Goal: Task Accomplishment & Management: Use online tool/utility

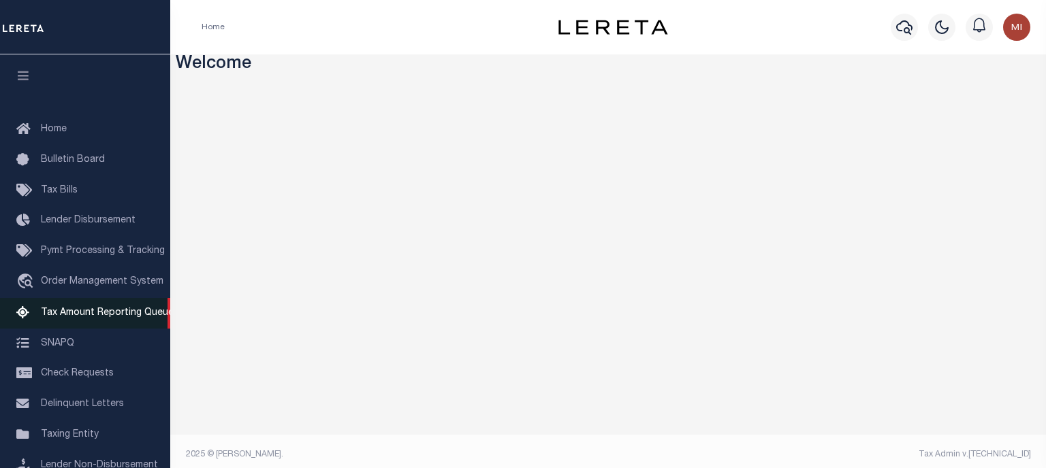
click at [113, 318] on span "Tax Amount Reporting Queue" at bounding box center [107, 313] width 133 height 10
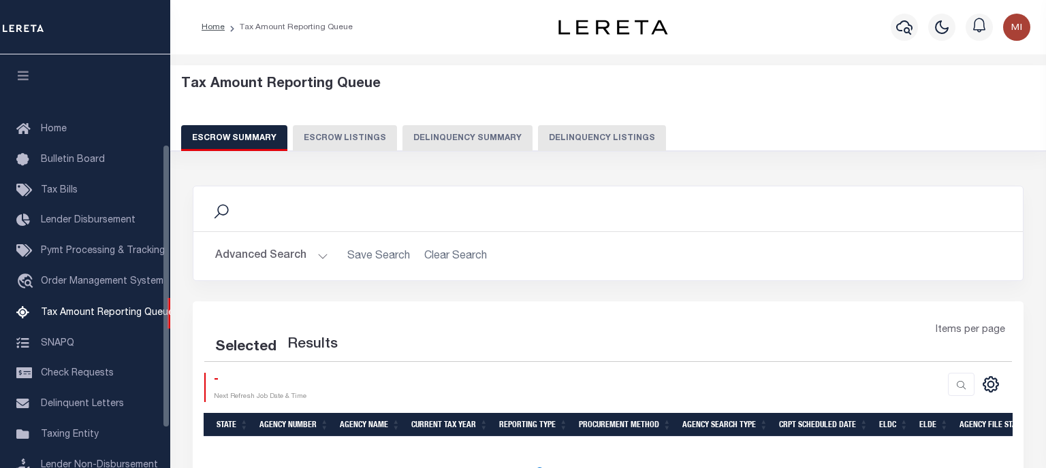
click at [447, 143] on button "Delinquency Summary" at bounding box center [467, 138] width 130 height 26
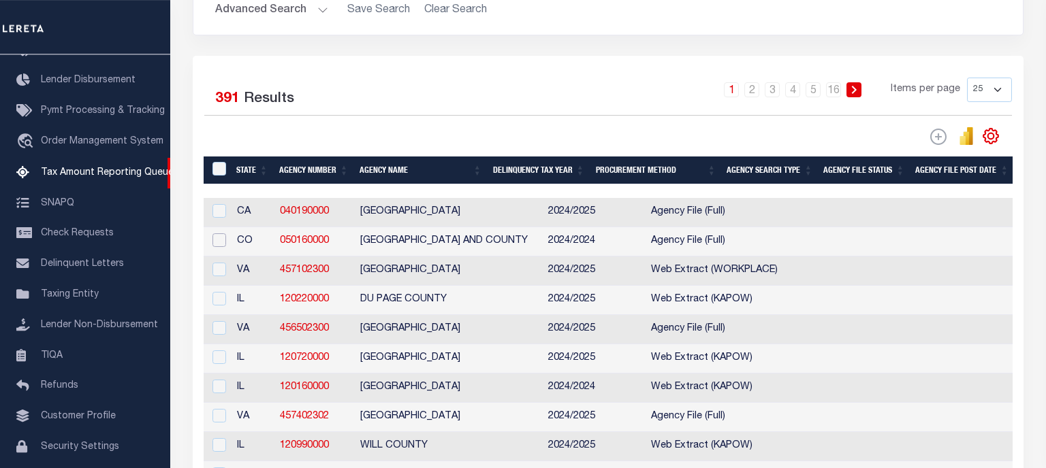
click at [225, 243] on input "checkbox" at bounding box center [219, 241] width 14 height 14
checkbox input "true"
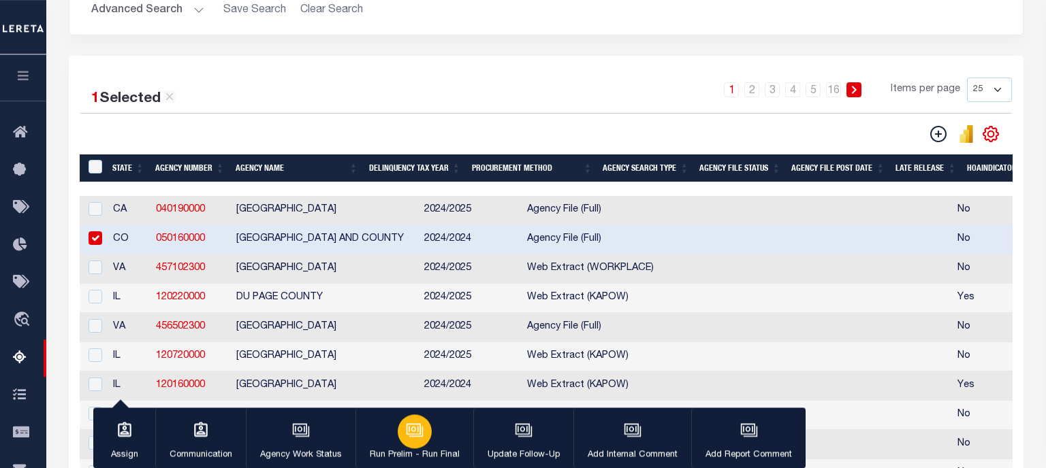
click at [406, 437] on icon "button" at bounding box center [415, 430] width 18 height 18
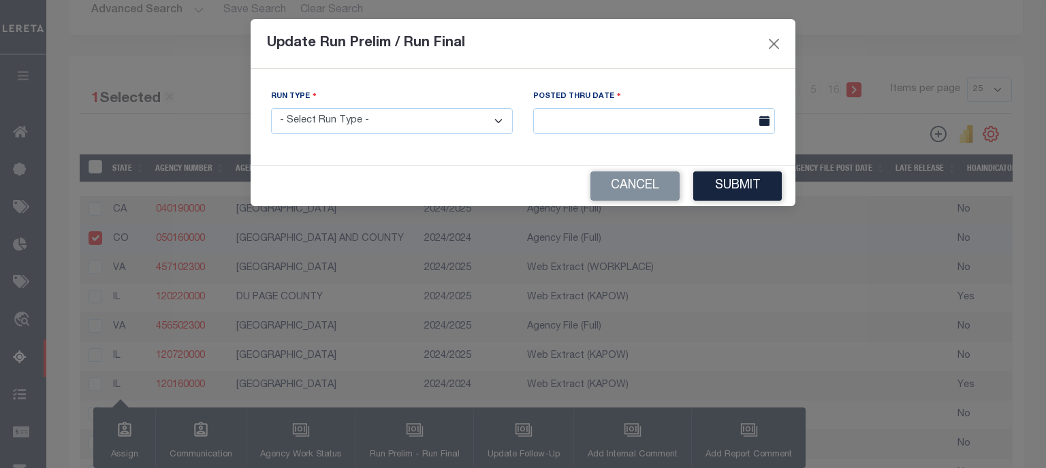
select select "P"
click option "Prelim Run" at bounding box center [0, 0] width 0 height 0
click at [593, 132] on input "text" at bounding box center [654, 121] width 242 height 27
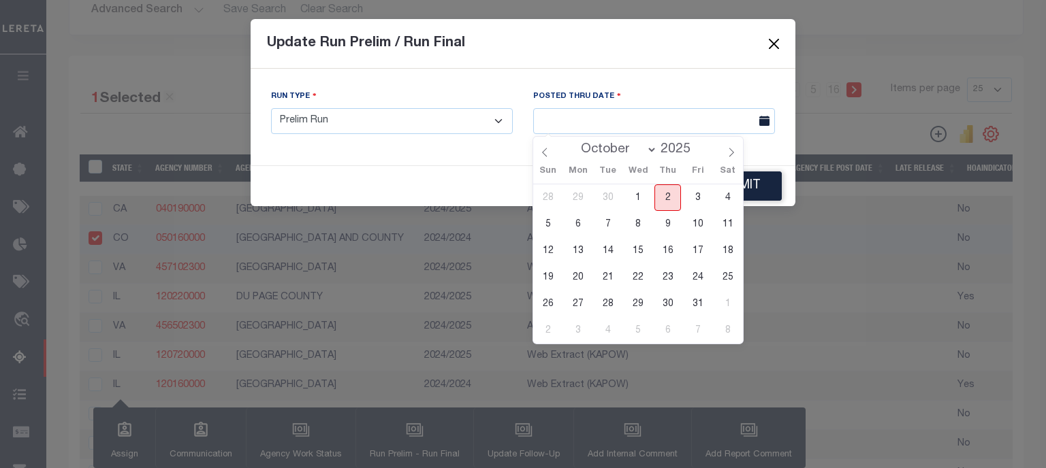
click at [666, 195] on span "2" at bounding box center [667, 198] width 27 height 27
type input "[DATE]"
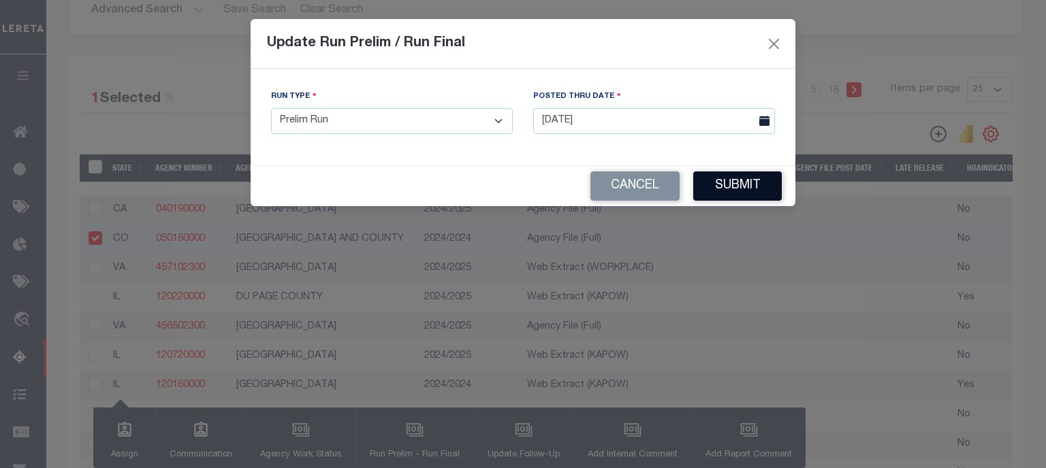
click at [764, 187] on button "Submit" at bounding box center [737, 186] width 89 height 29
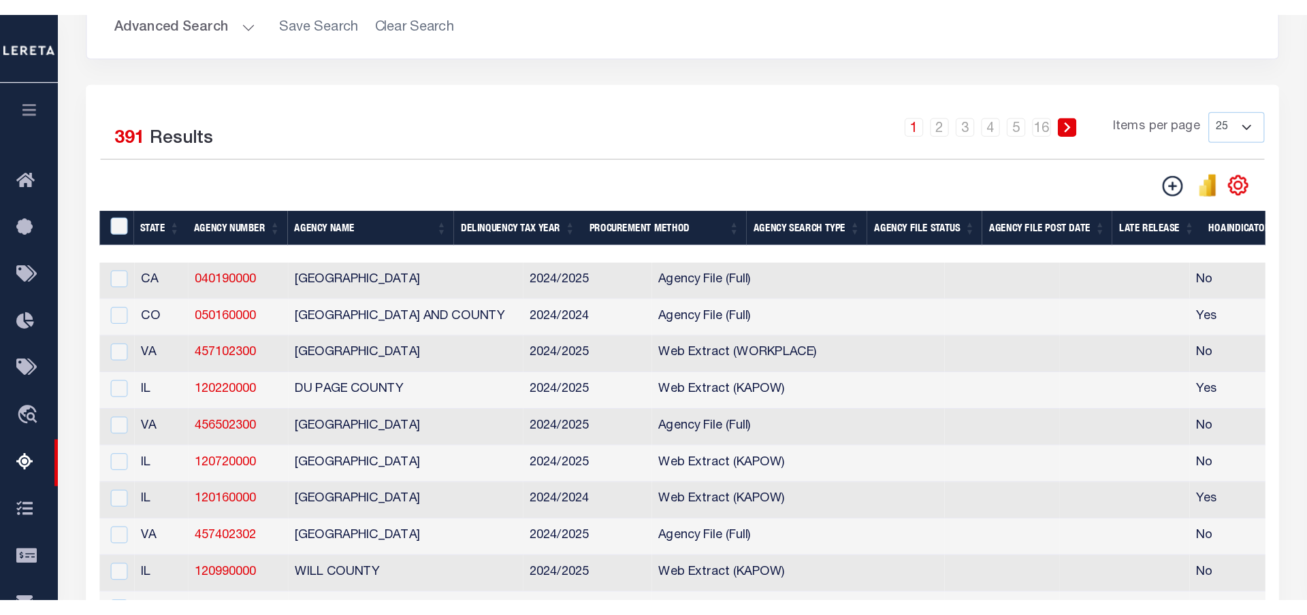
scroll to position [290, 0]
